Goal: Task Accomplishment & Management: Manage account settings

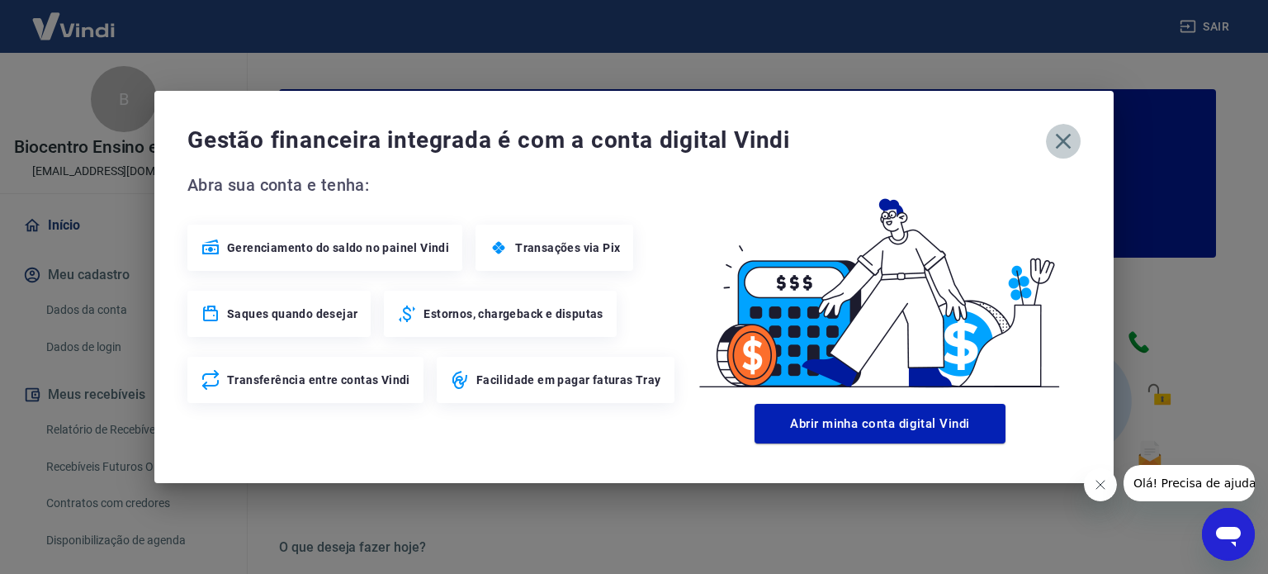
click at [1063, 140] on icon "button" at bounding box center [1064, 142] width 16 height 16
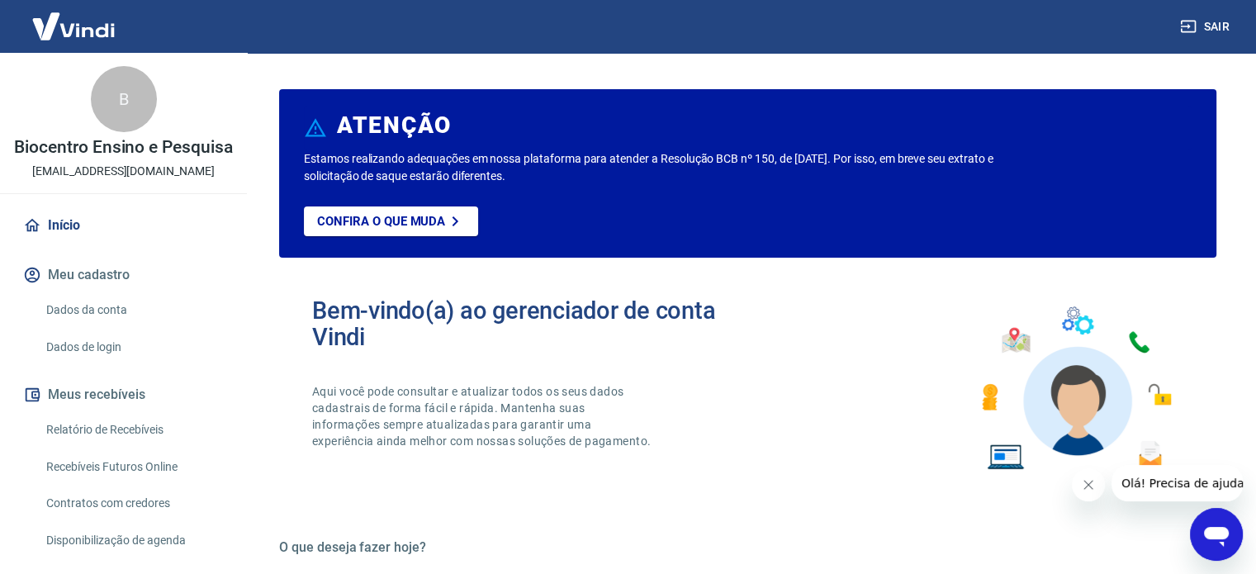
click at [826, 310] on div "Bem-vindo(a) ao gerenciador de conta Vindi Aqui você pode consultar e atualizar…" at bounding box center [747, 388] width 937 height 235
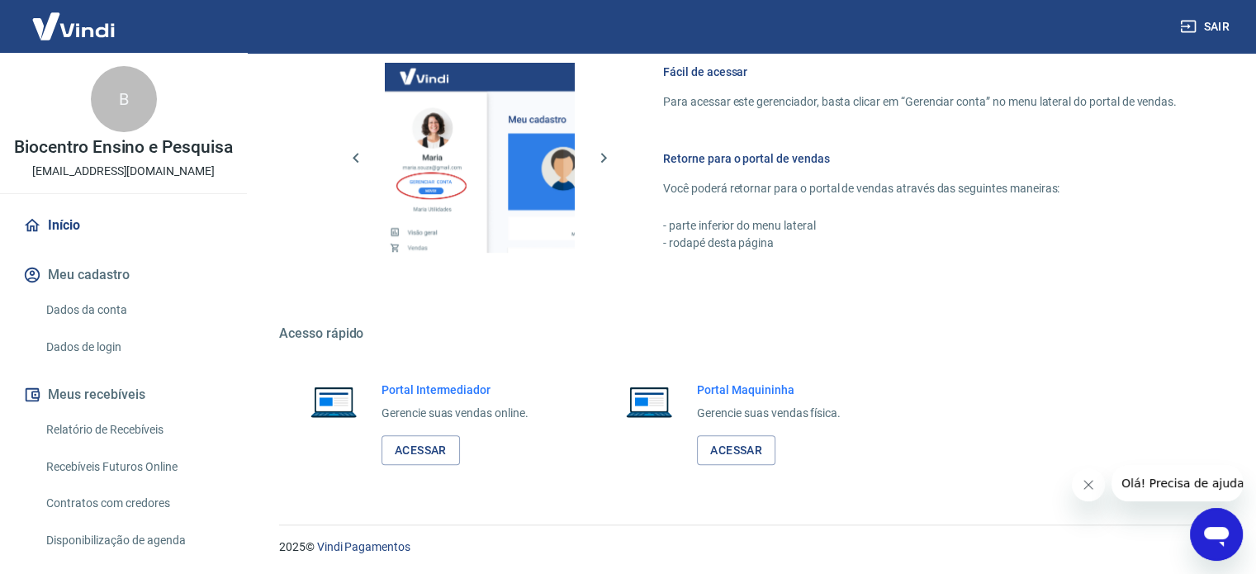
scroll to position [901, 0]
click at [433, 448] on link "Acessar" at bounding box center [420, 449] width 78 height 31
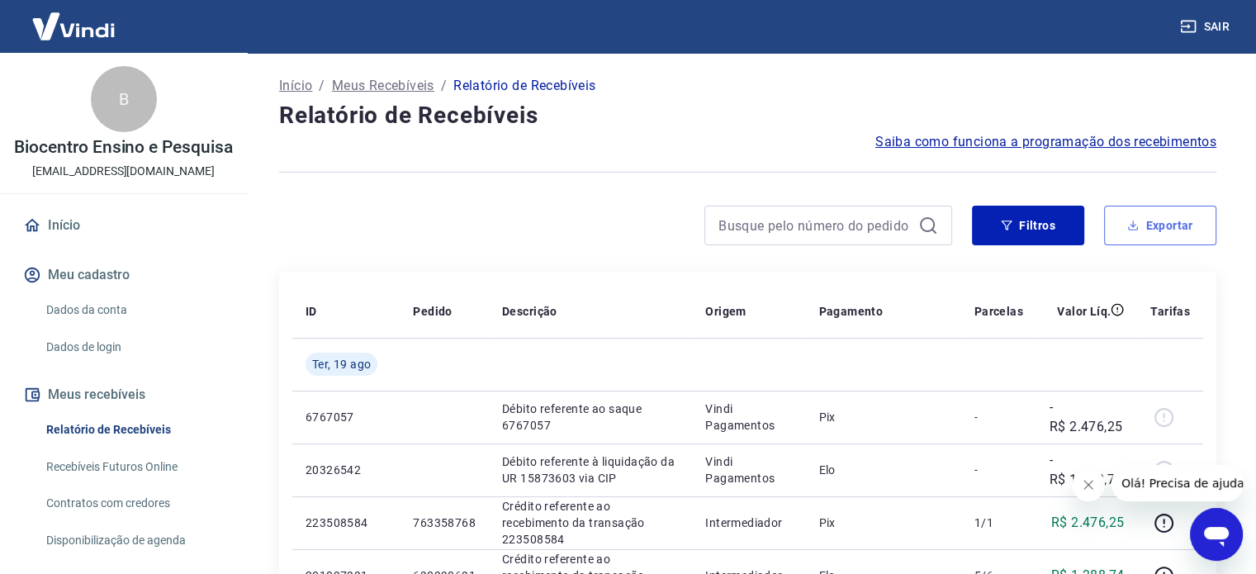
click at [1146, 217] on button "Exportar" at bounding box center [1160, 226] width 112 height 40
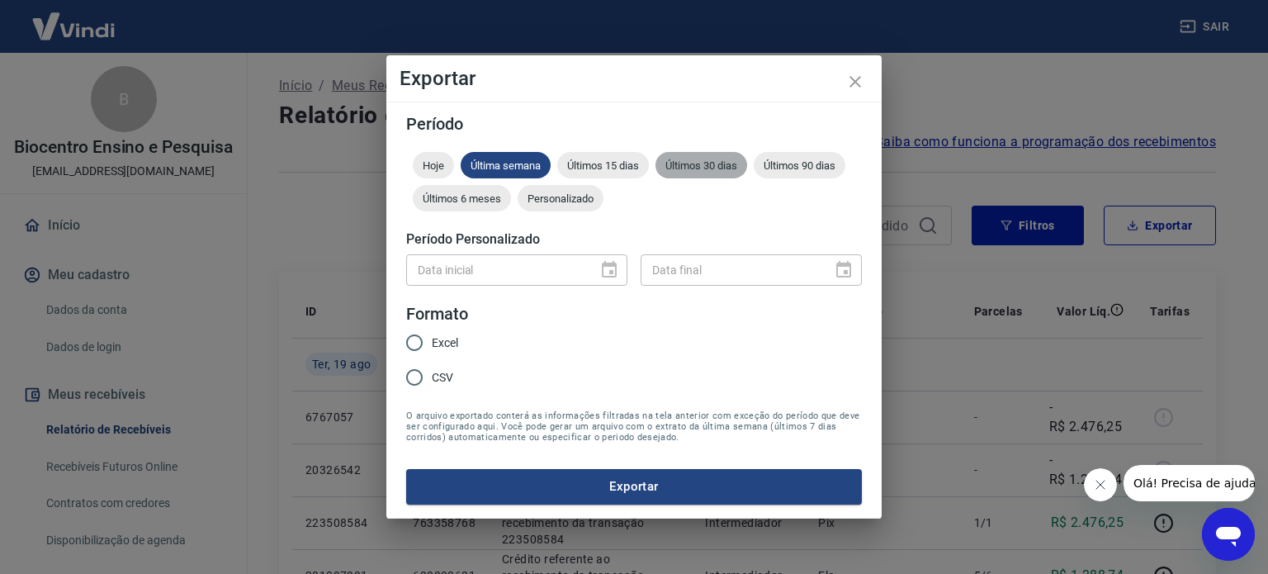
click at [719, 157] on div "Últimos 30 dias" at bounding box center [702, 165] width 92 height 26
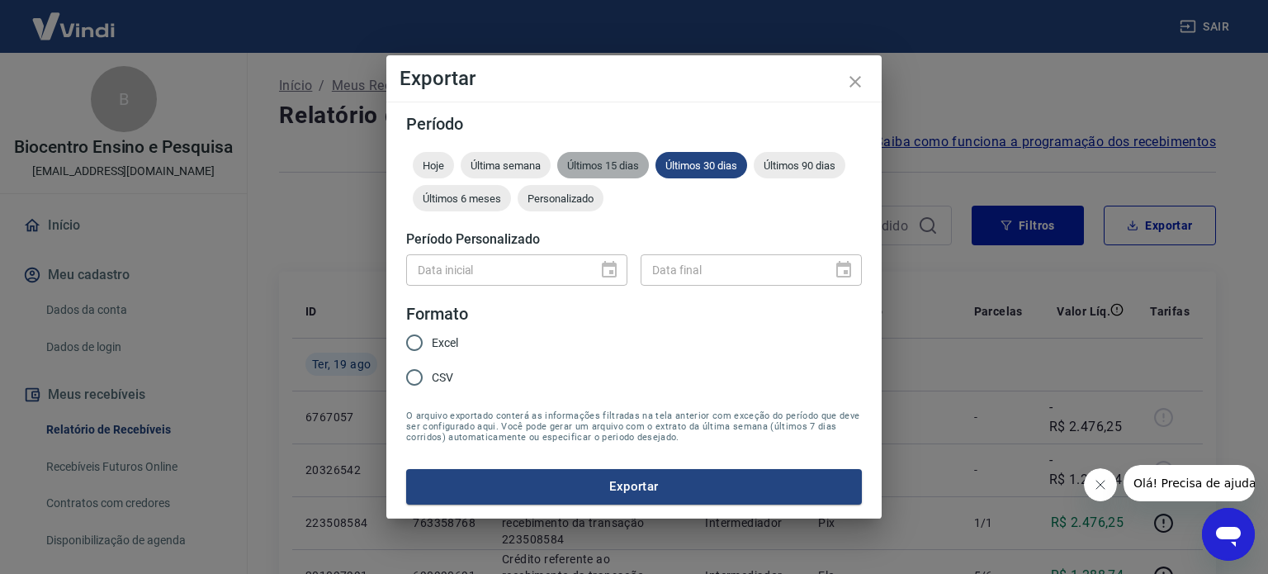
click at [627, 163] on span "Últimos 15 dias" at bounding box center [603, 165] width 92 height 12
click at [616, 165] on span "Últimos 15 dias" at bounding box center [603, 165] width 92 height 12
click at [596, 176] on div "Últimos 15 dias" at bounding box center [603, 165] width 92 height 26
click at [587, 169] on span "Últimos 15 dias" at bounding box center [603, 165] width 92 height 12
click at [409, 344] on input "Excel" at bounding box center [414, 342] width 35 height 35
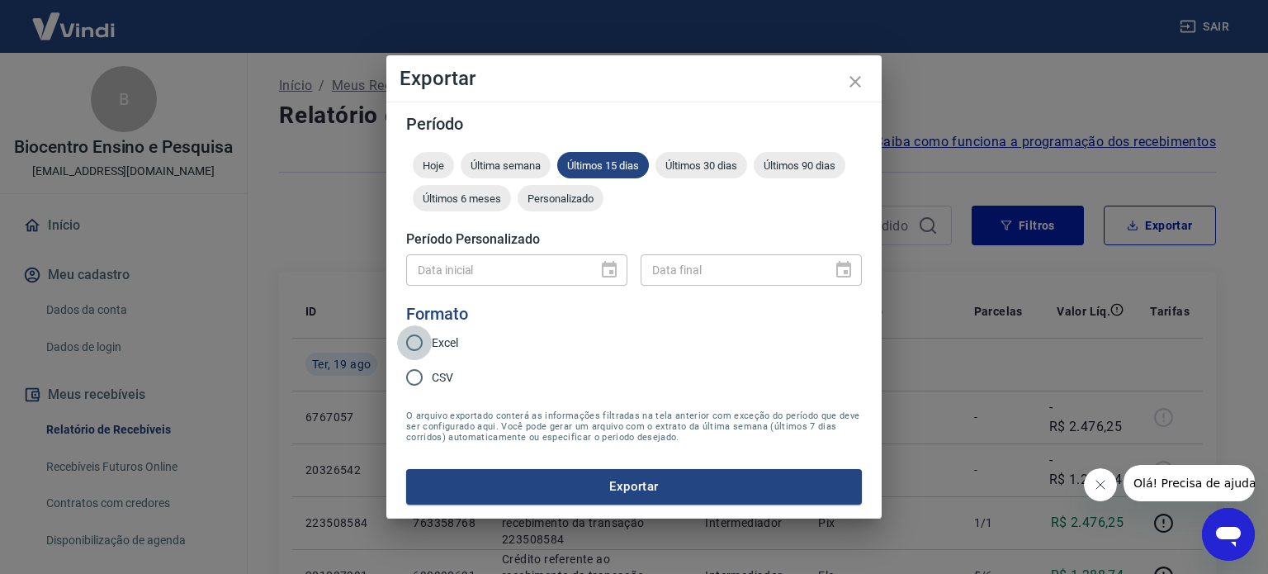
radio input "true"
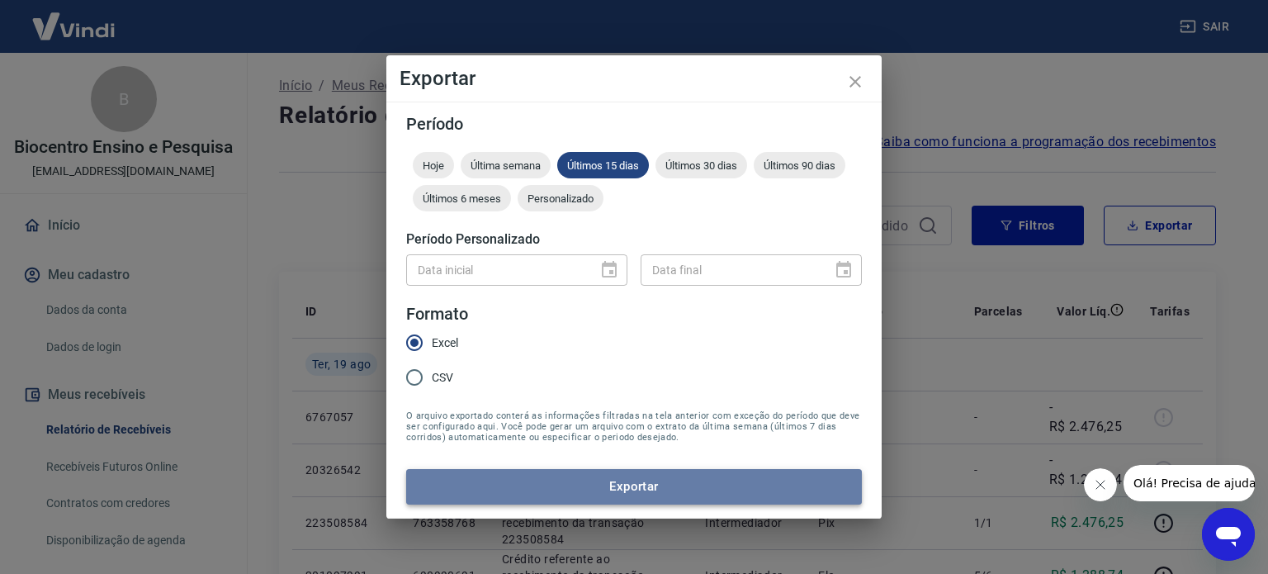
click at [596, 482] on button "Exportar" at bounding box center [634, 486] width 456 height 35
